Goal: Information Seeking & Learning: Understand process/instructions

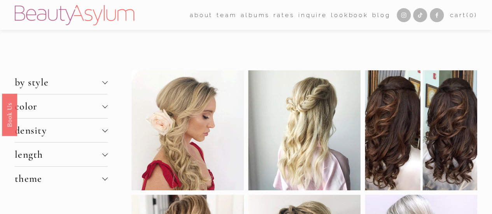
click at [281, 16] on link "Rates" at bounding box center [283, 15] width 21 height 12
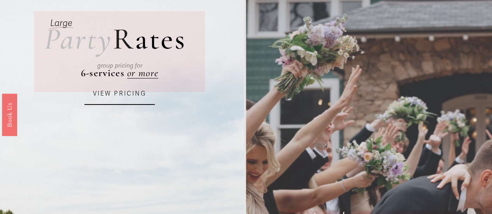
scroll to position [56, 0]
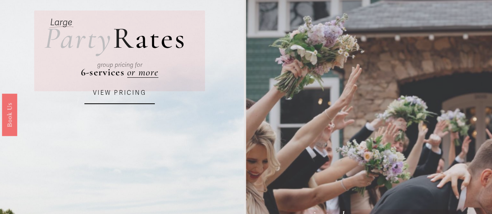
click at [127, 94] on link "VIEW PRICING" at bounding box center [119, 93] width 70 height 21
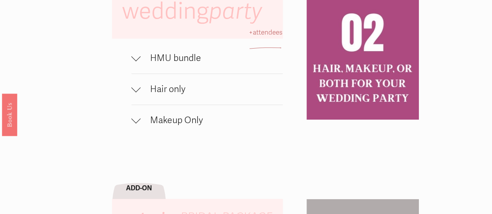
scroll to position [503, 0]
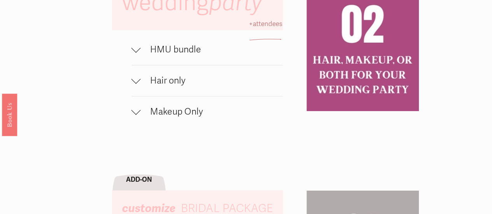
click at [155, 65] on button "HMU bundle" at bounding box center [206, 49] width 151 height 31
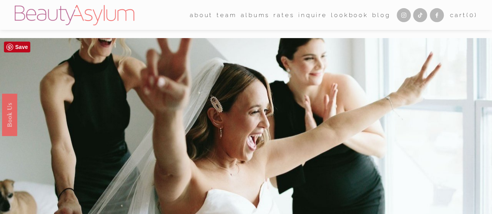
scroll to position [230, 0]
